Goal: Communication & Community: Participate in discussion

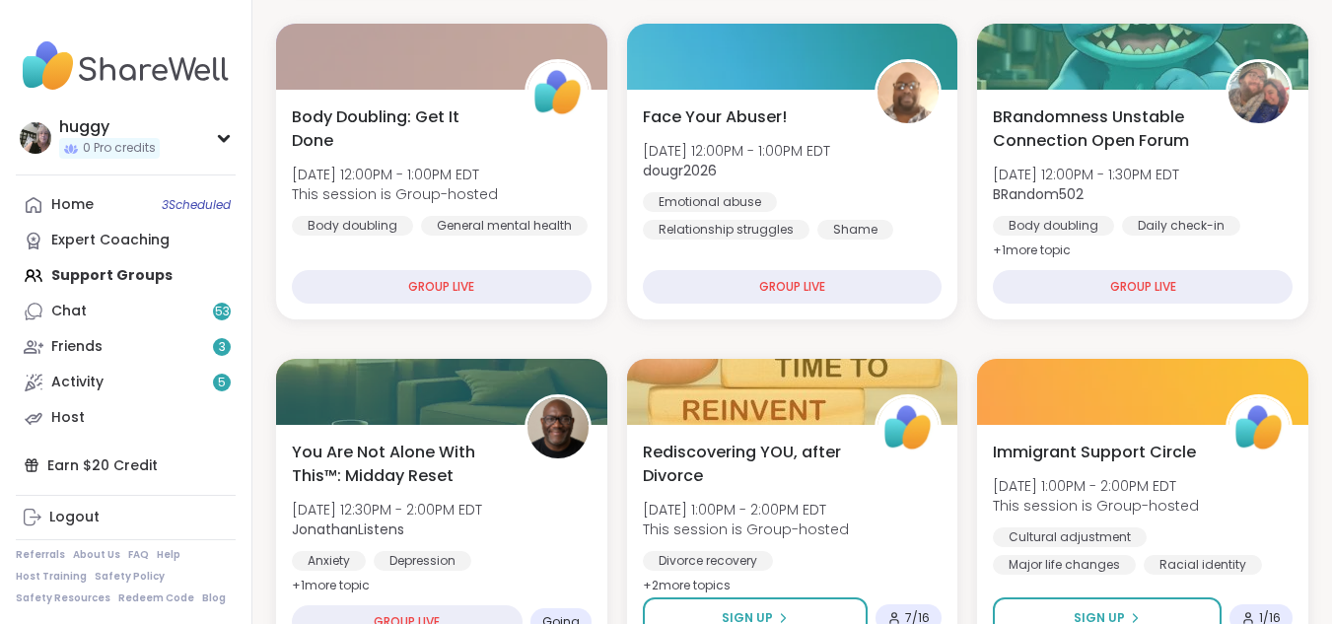
scroll to position [644, 0]
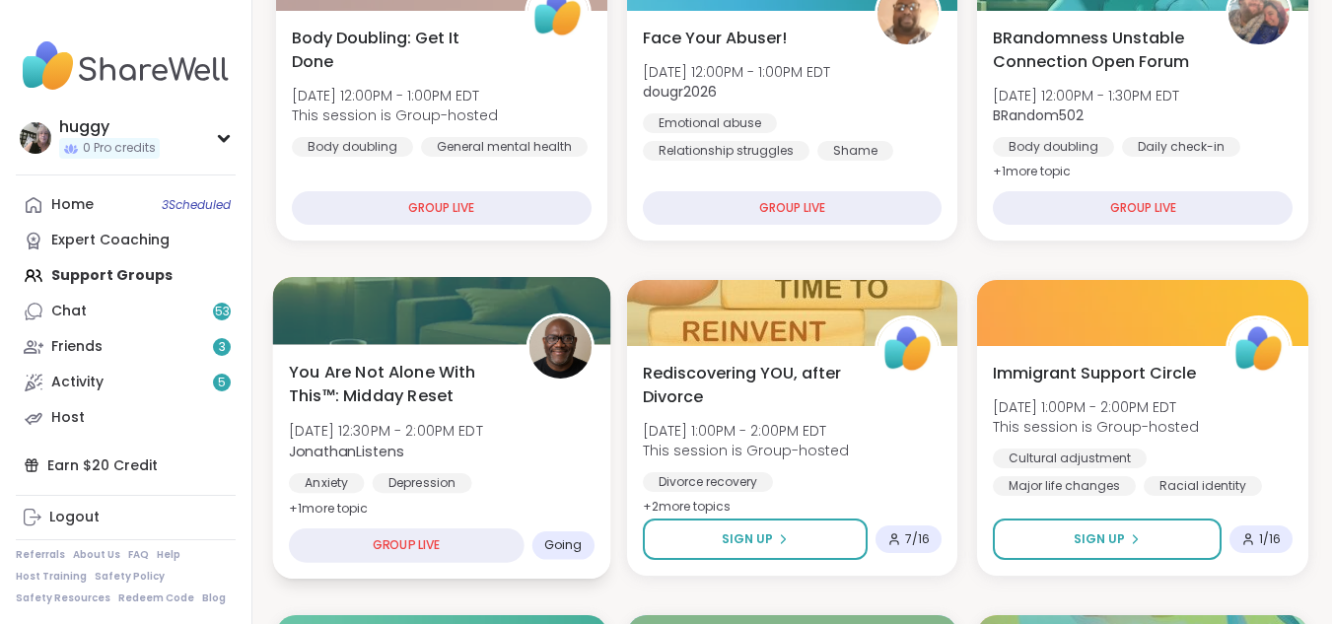
click at [576, 537] on span "Going" at bounding box center [563, 545] width 38 height 16
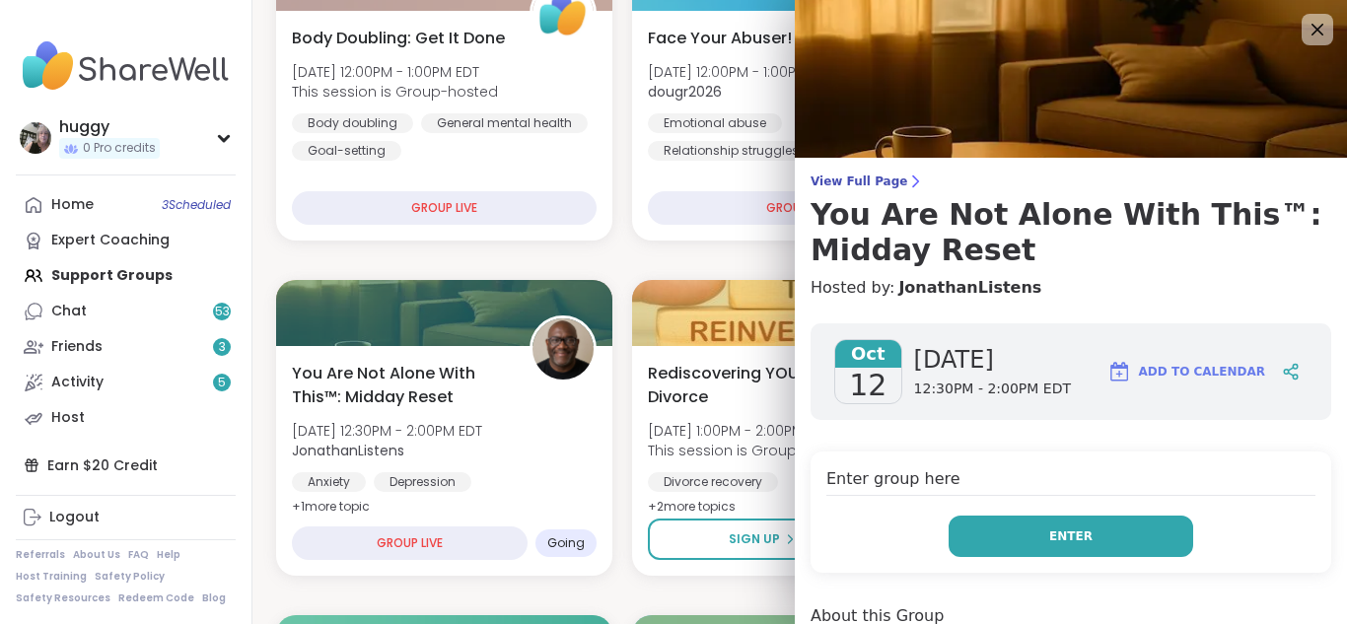
click at [1050, 553] on button "Enter" at bounding box center [1070, 536] width 245 height 41
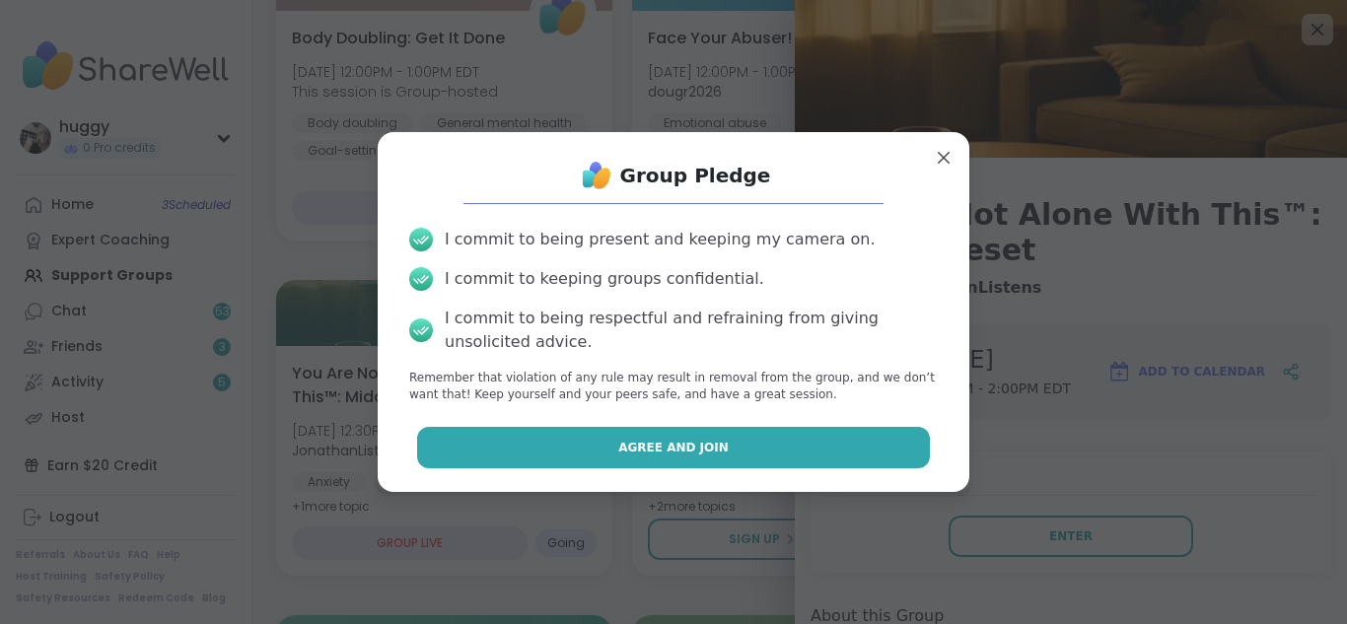
click at [808, 463] on button "Agree and Join" at bounding box center [674, 447] width 514 height 41
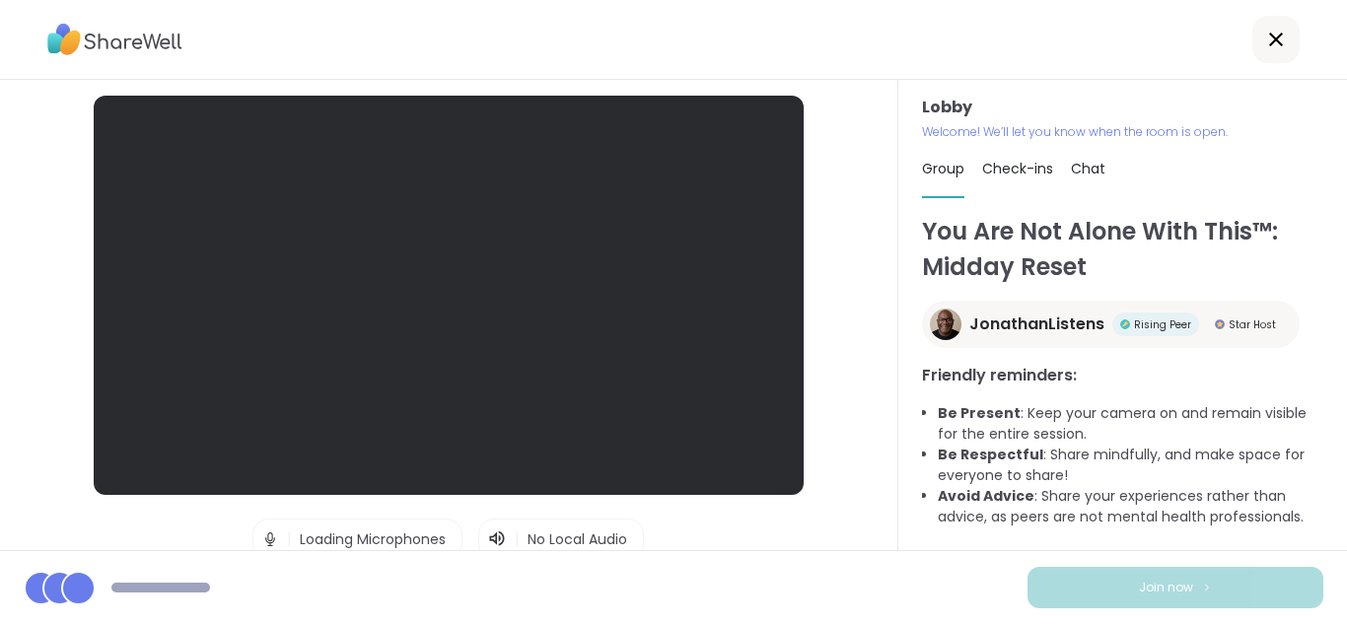
click at [815, 463] on div "Lobby | Loading Microphones | No Local Audio | Loading Cameras Test speaker and…" at bounding box center [448, 419] width 808 height 647
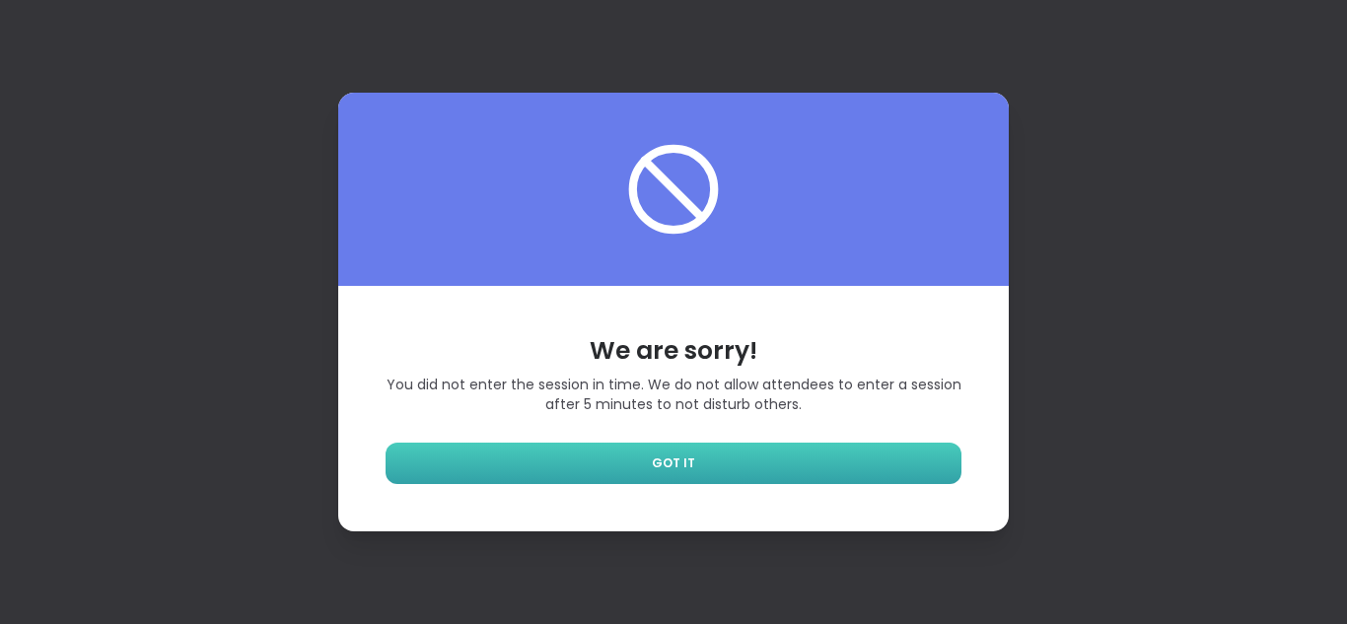
click at [869, 467] on link "GOT IT" at bounding box center [674, 463] width 576 height 41
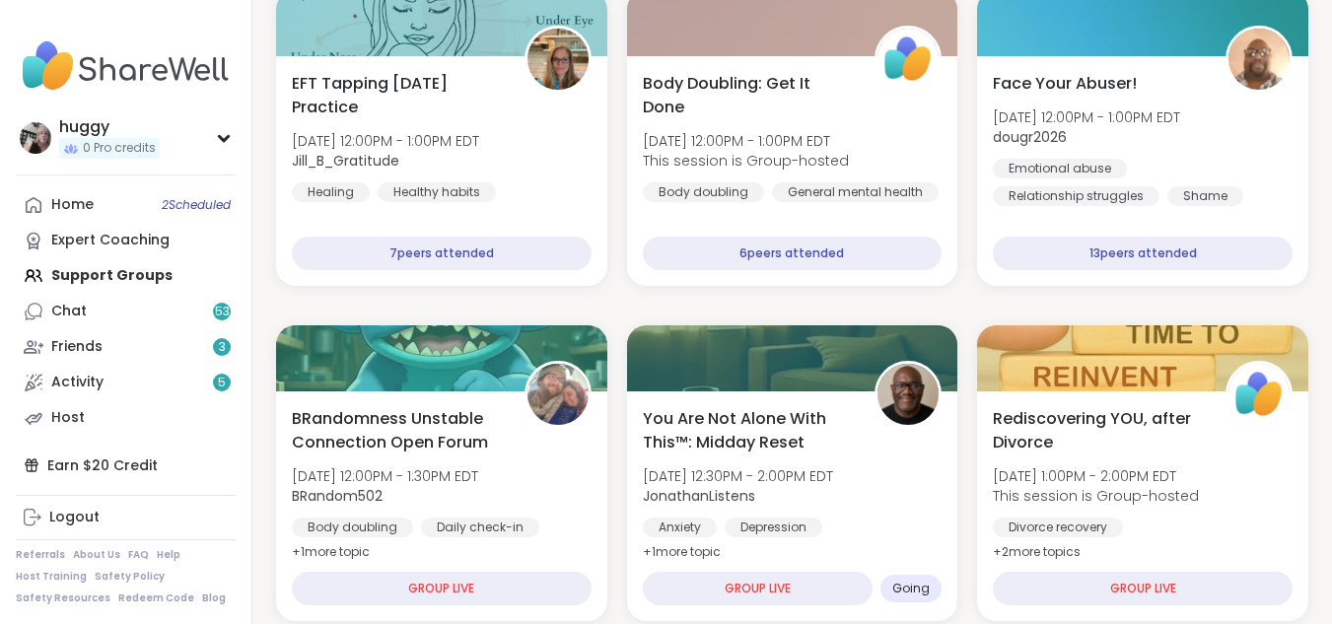
scroll to position [342, 0]
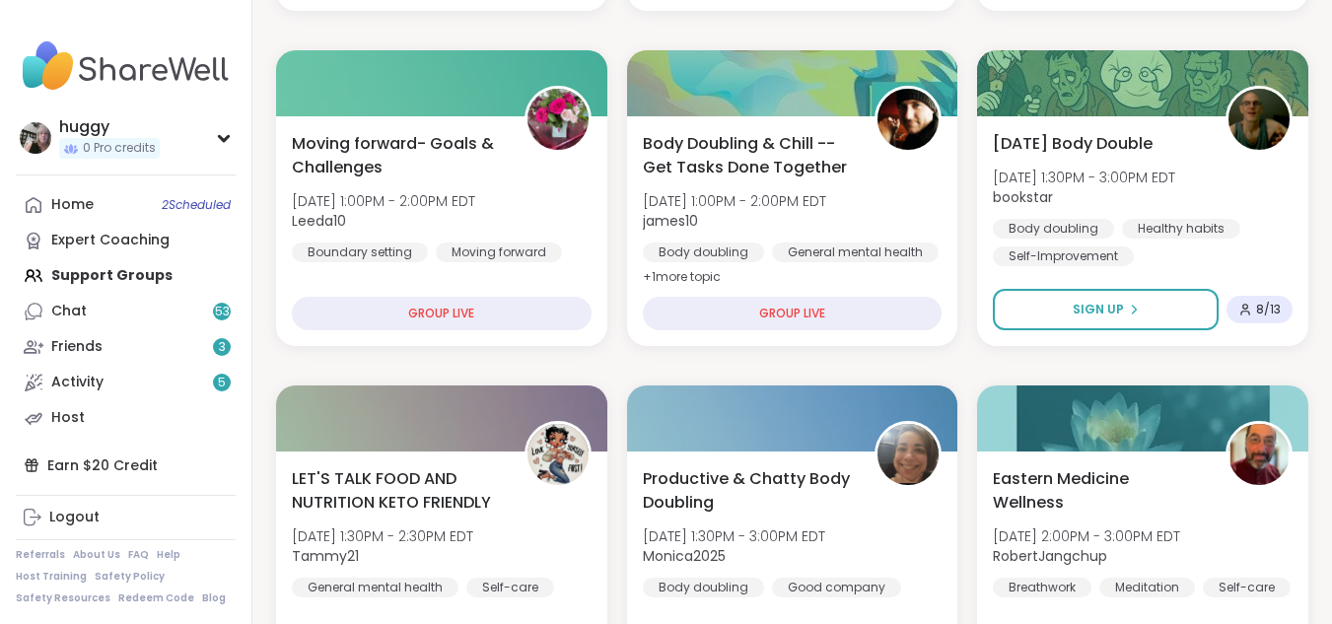
scroll to position [565, 0]
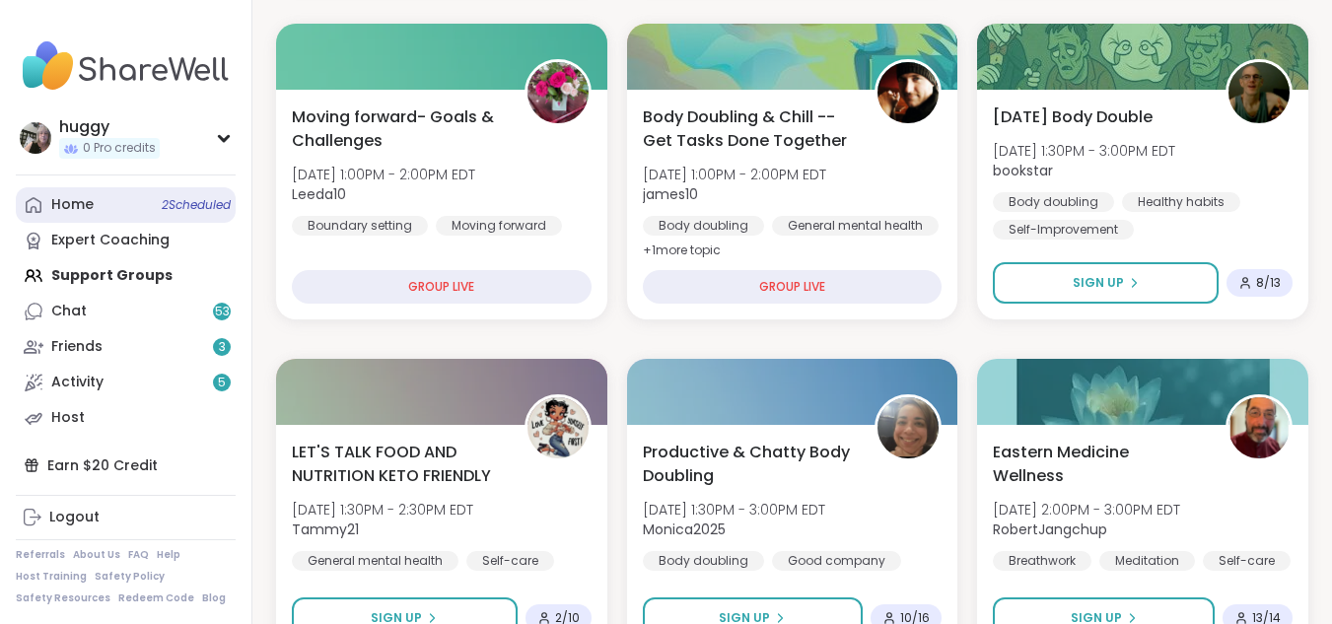
click at [164, 208] on span "2 Scheduled" at bounding box center [196, 205] width 69 height 16
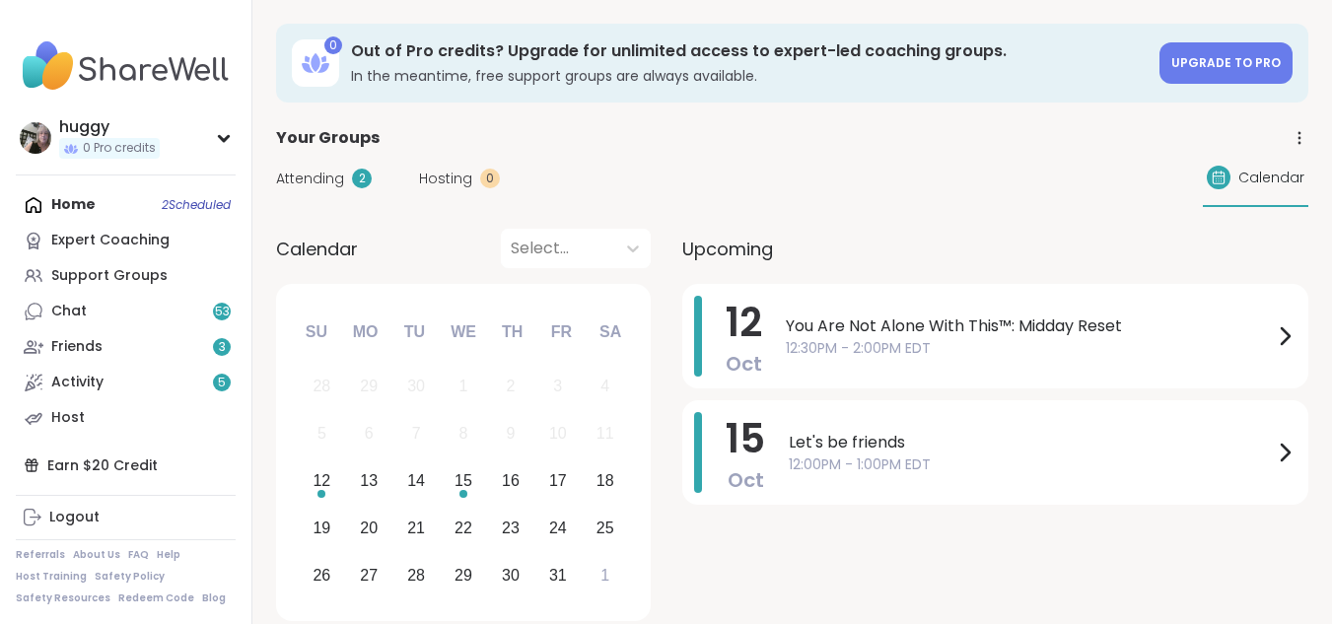
drag, startPoint x: 223, startPoint y: 208, endPoint x: 379, endPoint y: 213, distance: 155.9
click at [791, 338] on span "12:30PM - 2:00PM EDT" at bounding box center [1029, 348] width 487 height 21
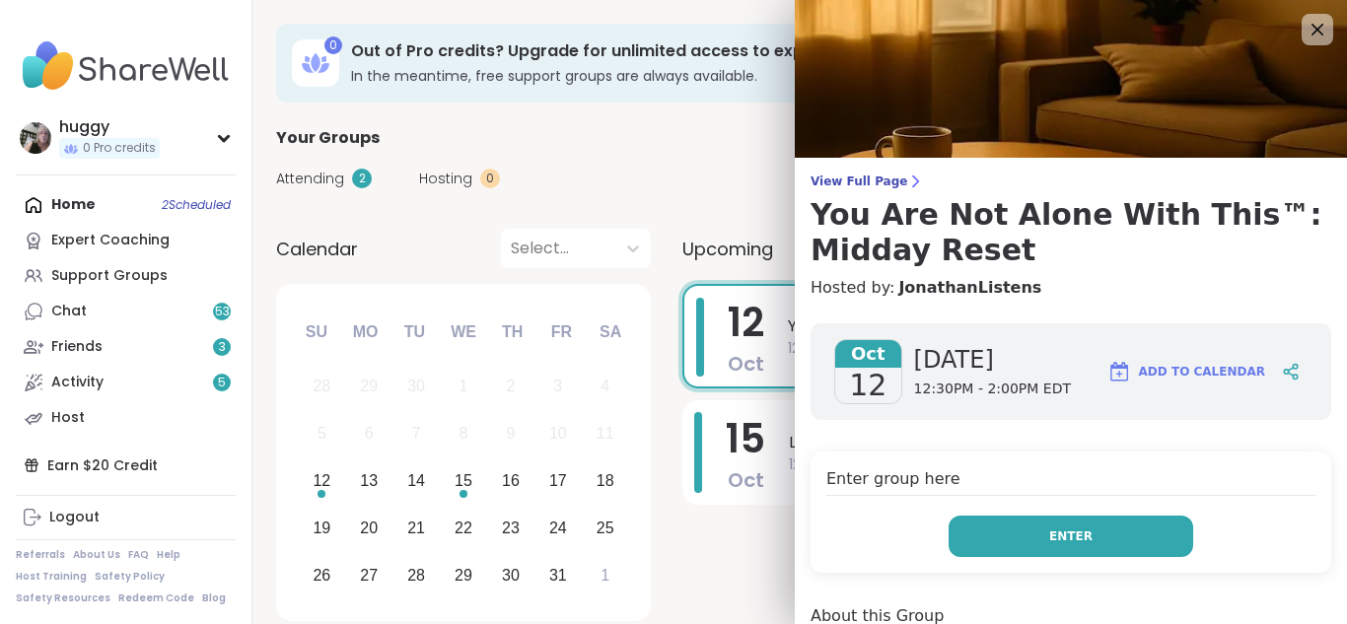
click at [994, 523] on button "Enter" at bounding box center [1070, 536] width 245 height 41
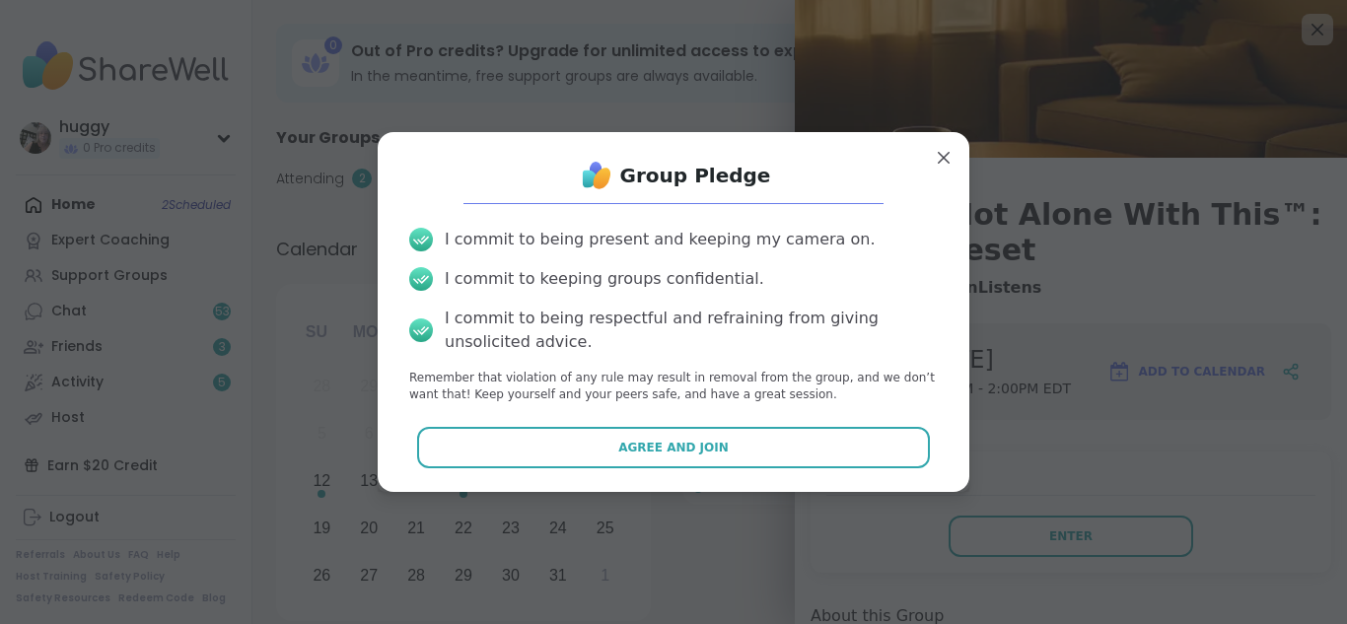
click at [818, 431] on button "Agree and Join" at bounding box center [674, 447] width 514 height 41
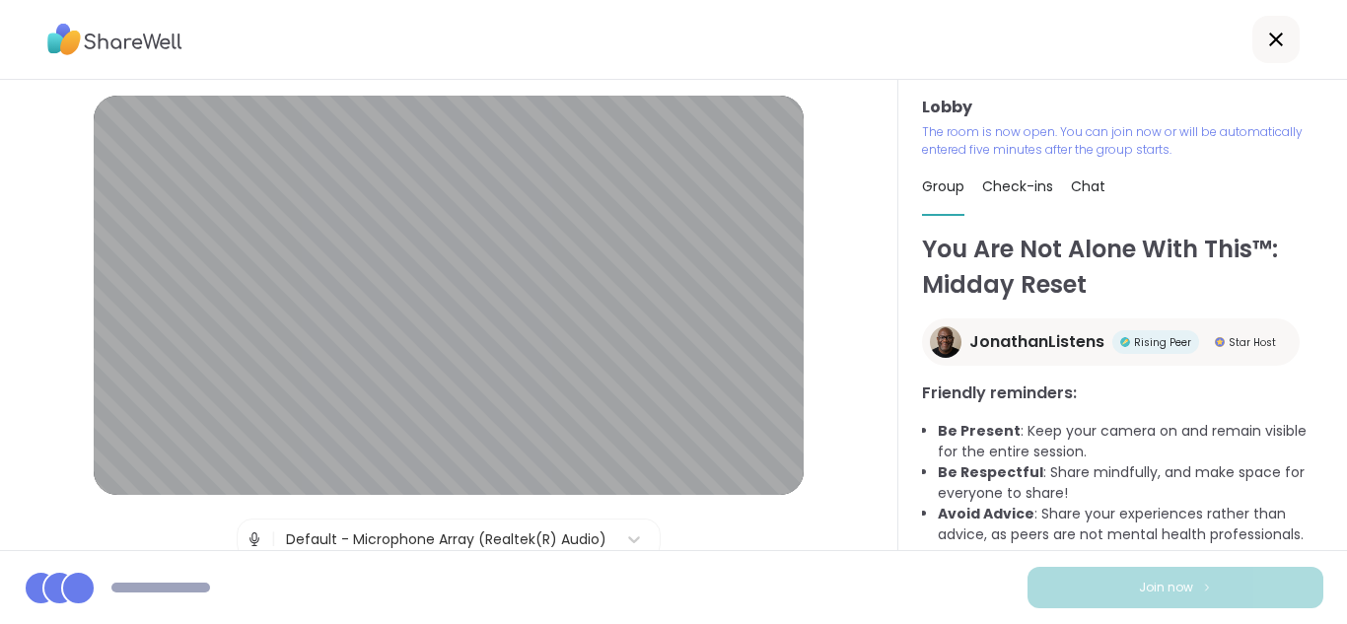
click at [818, 431] on div "Lobby | Default - Microphone Array (Realtek(R) Audio) | Default - Speaker/Headp…" at bounding box center [448, 448] width 808 height 704
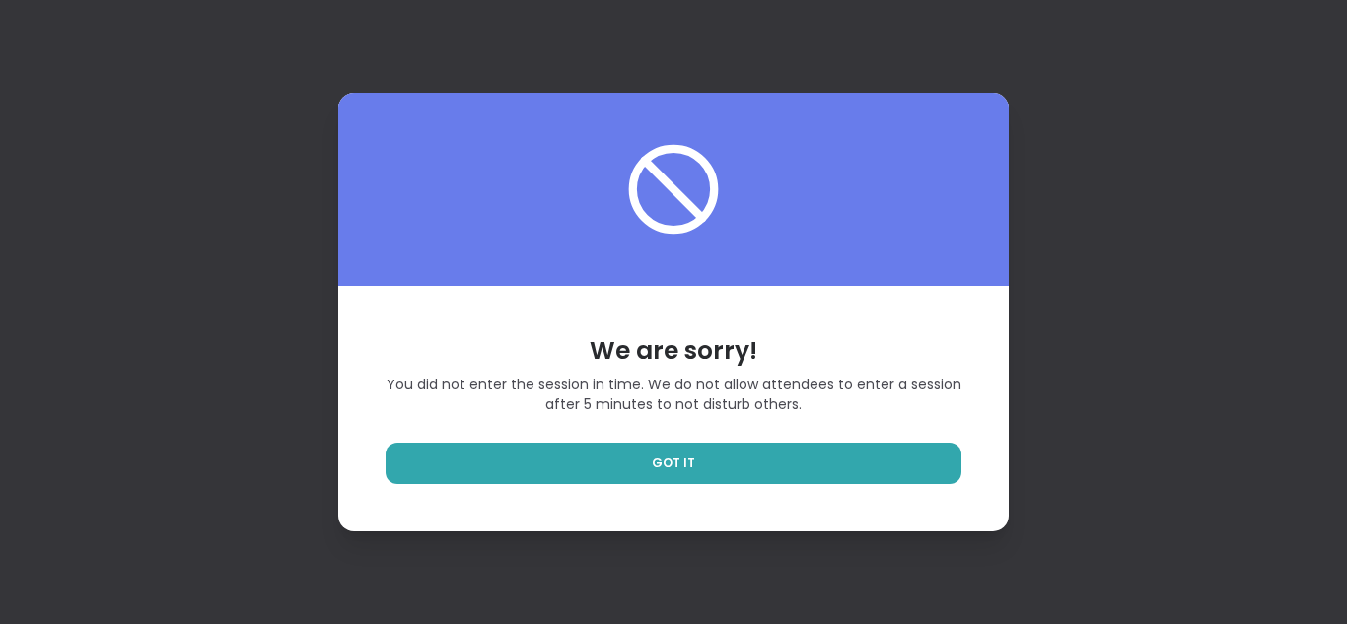
click at [803, 431] on div "We are sorry! You did not enter the session in time. We do not allow attendees …" at bounding box center [673, 408] width 670 height 245
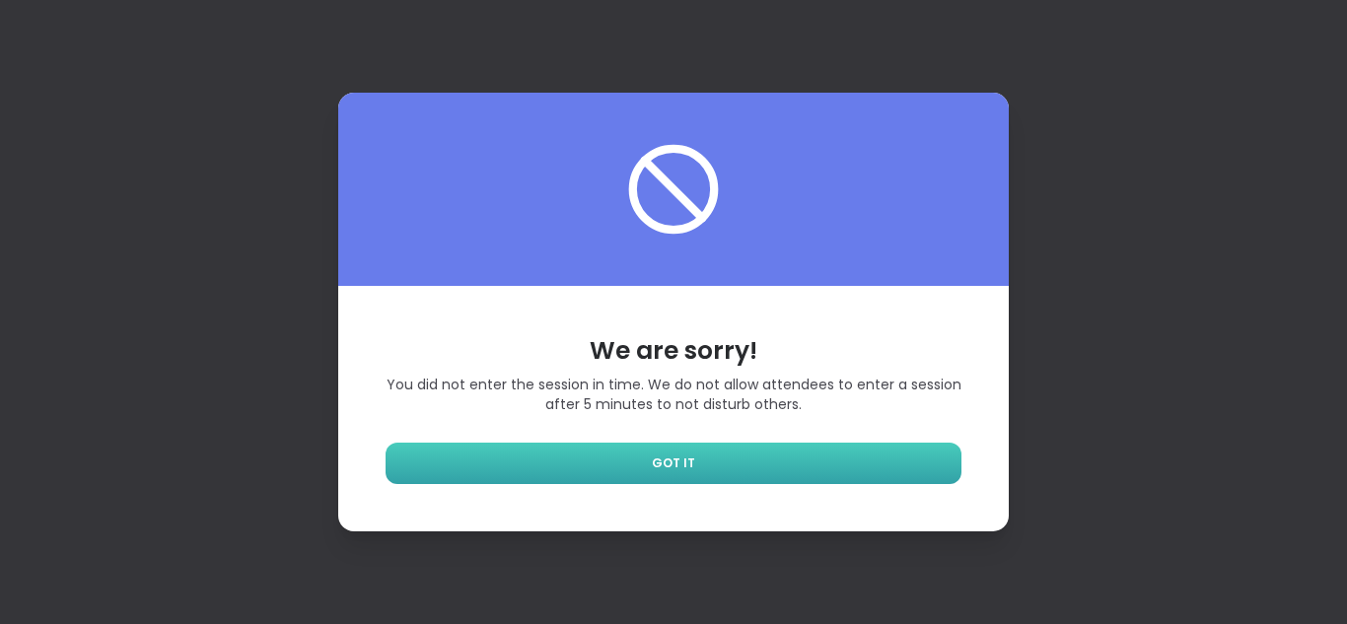
click at [794, 450] on link "GOT IT" at bounding box center [674, 463] width 576 height 41
